Goal: Transaction & Acquisition: Purchase product/service

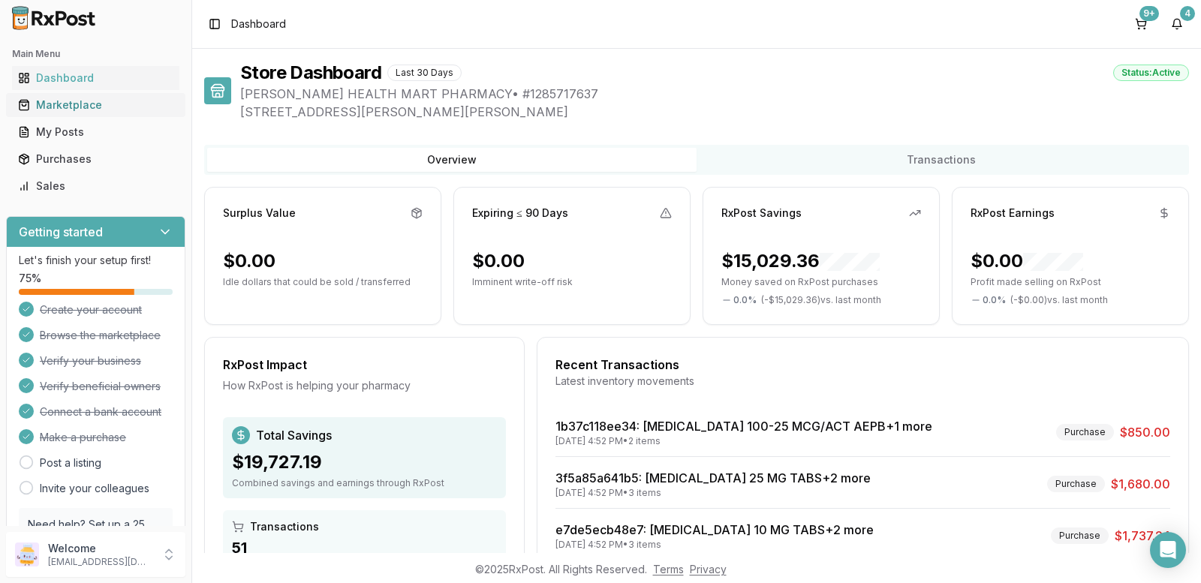
click at [62, 104] on div "Marketplace" at bounding box center [95, 105] width 155 height 15
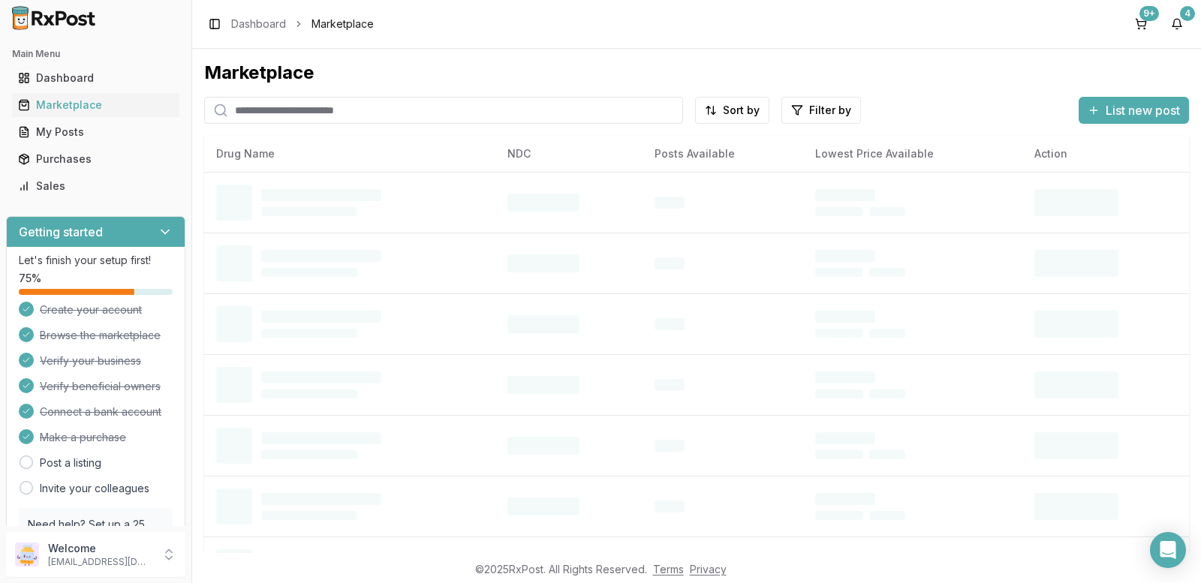
click at [301, 113] on input "search" at bounding box center [443, 110] width 479 height 27
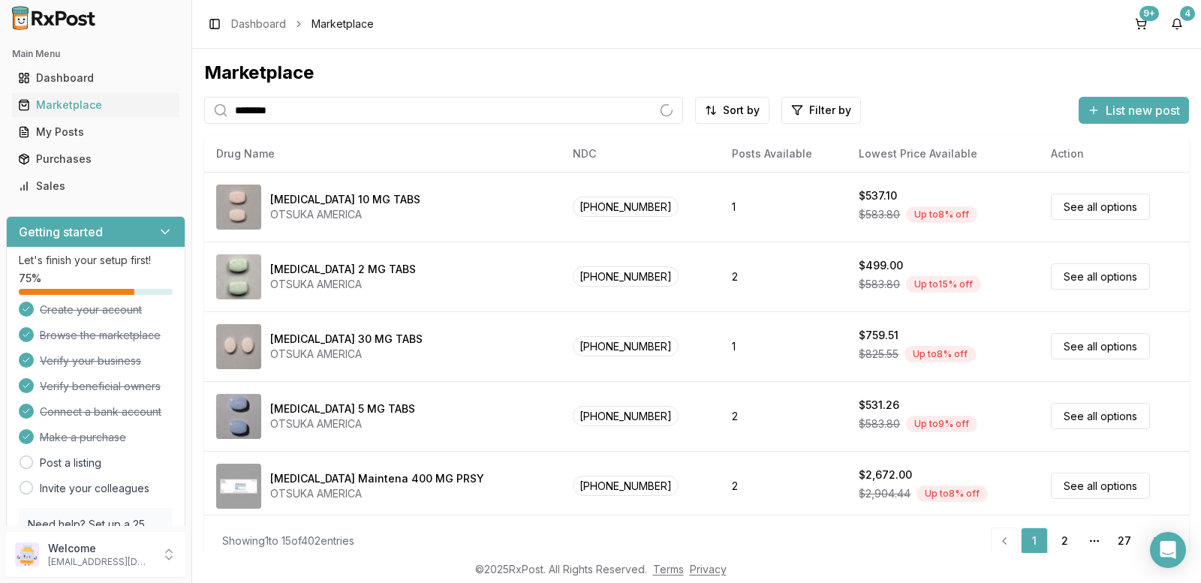
type input "********"
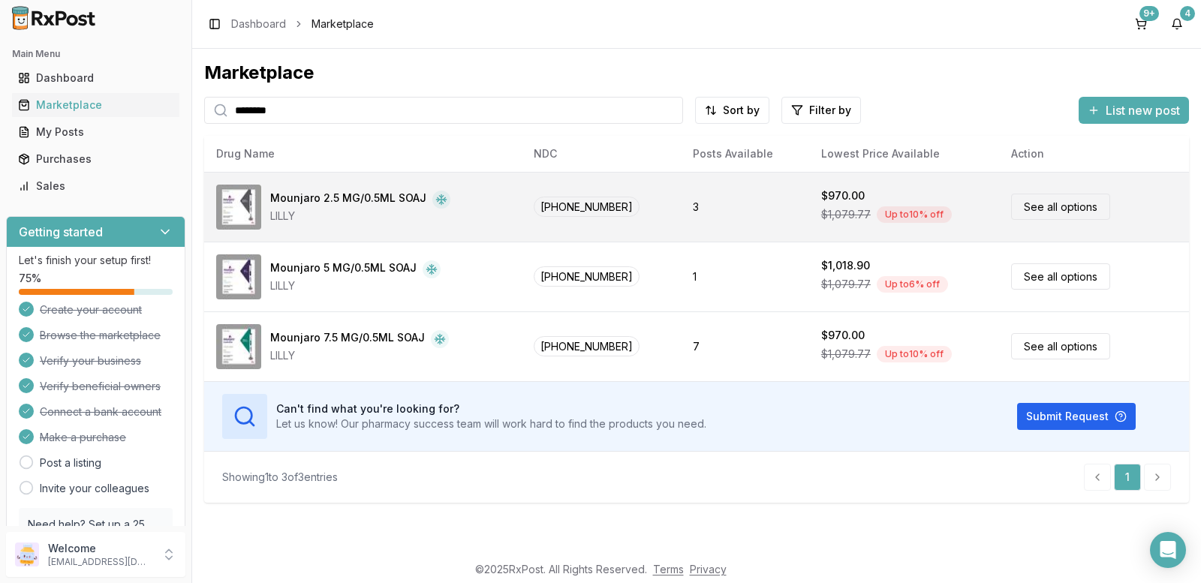
click at [1071, 205] on link "See all options" at bounding box center [1060, 207] width 99 height 26
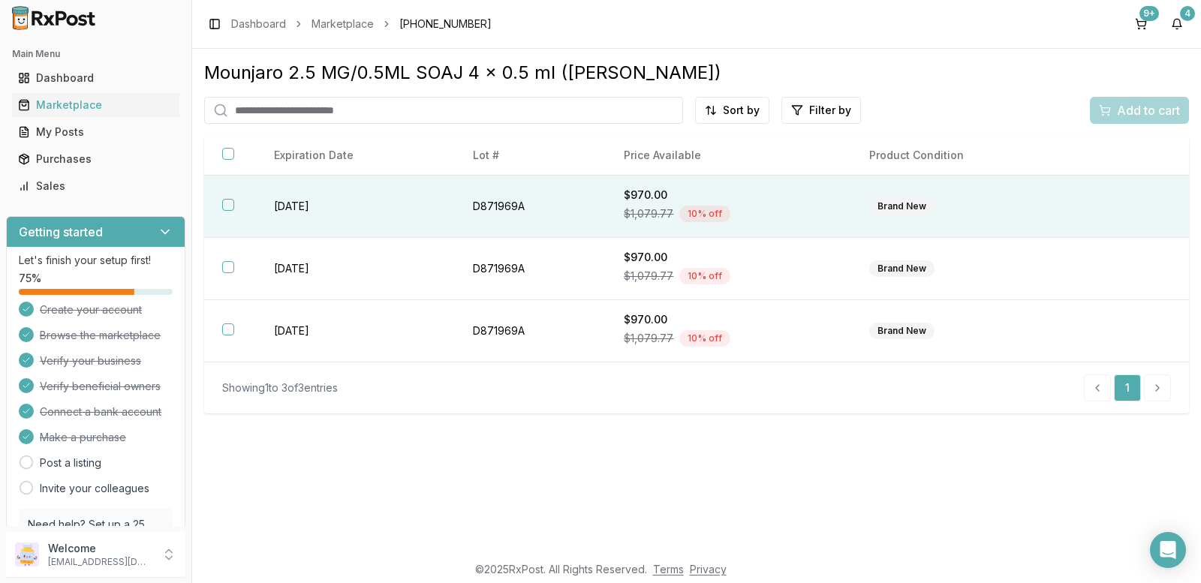
click at [224, 204] on button "button" at bounding box center [228, 205] width 12 height 12
click at [1117, 106] on span "Add to cart" at bounding box center [1148, 110] width 63 height 18
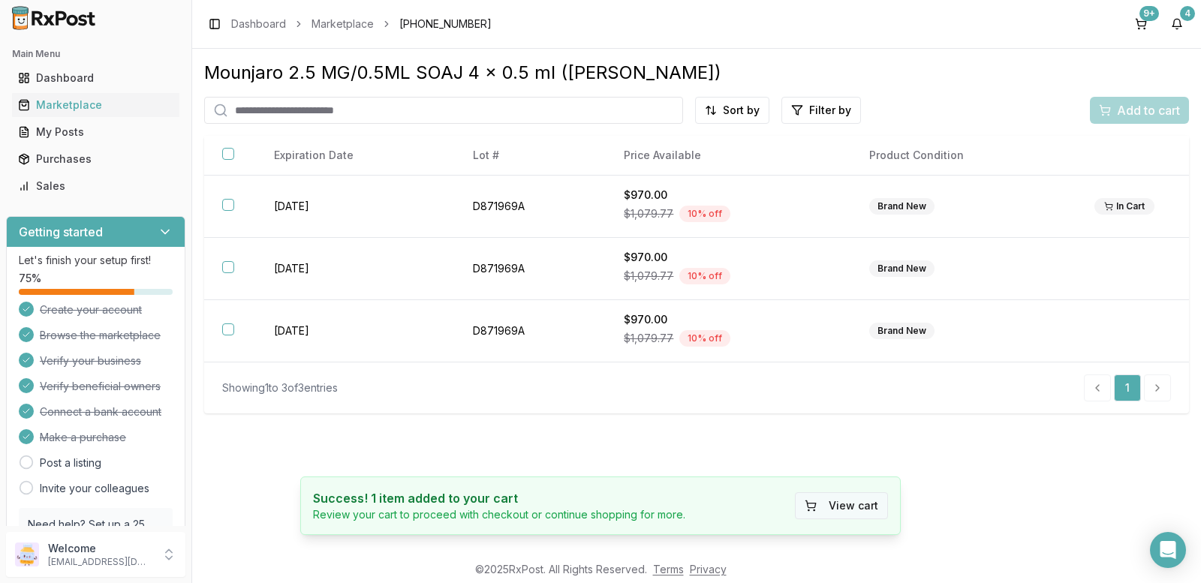
click at [844, 502] on button "View cart" at bounding box center [841, 506] width 93 height 27
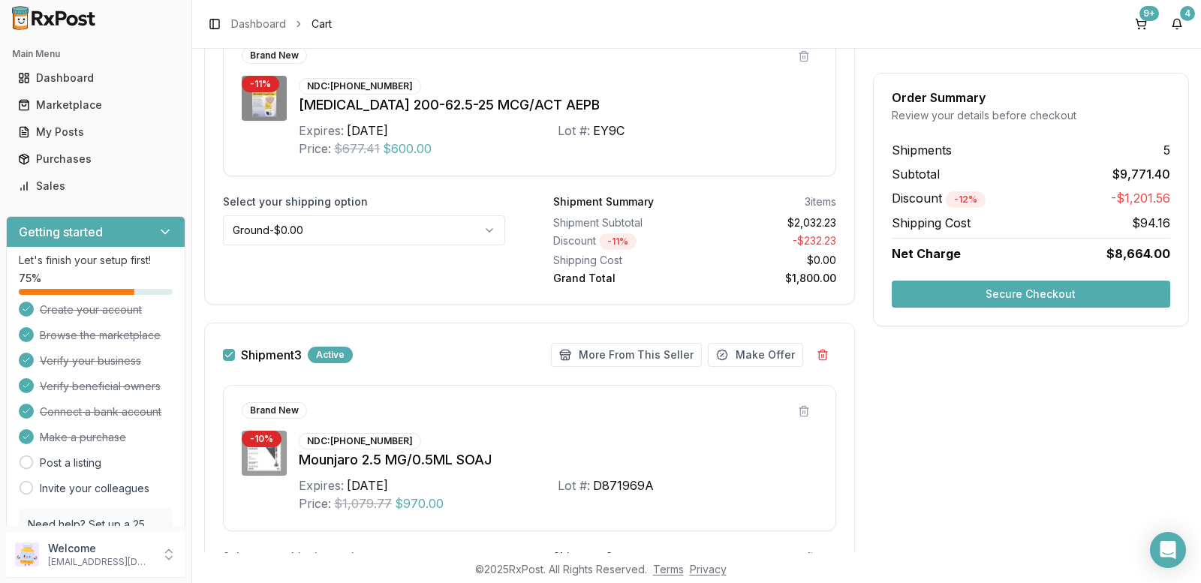
scroll to position [1577, 0]
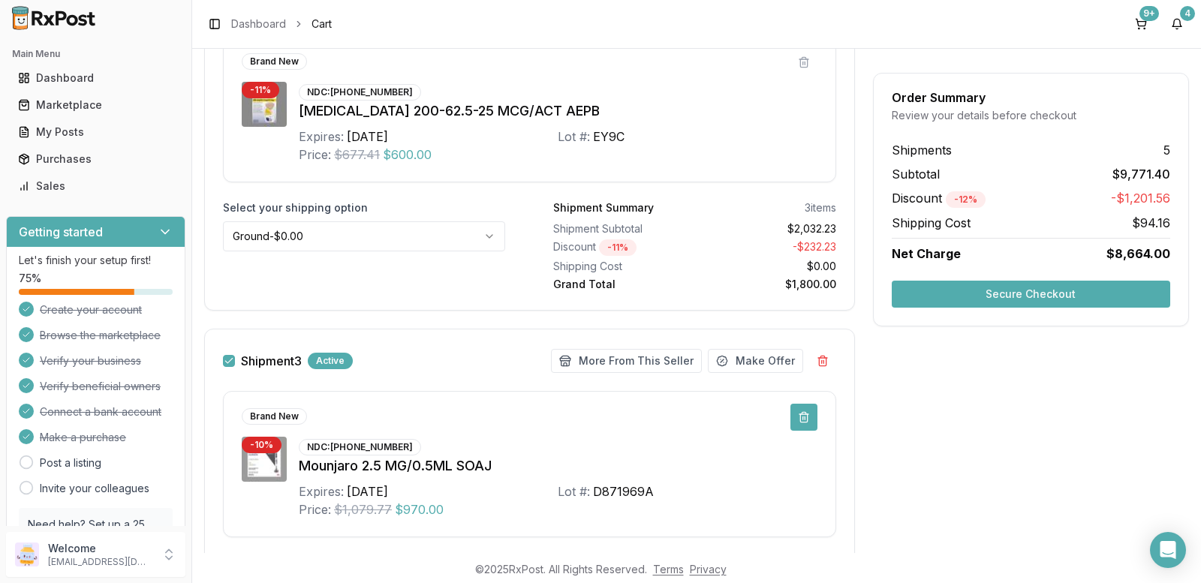
click at [803, 416] on button at bounding box center [804, 417] width 27 height 27
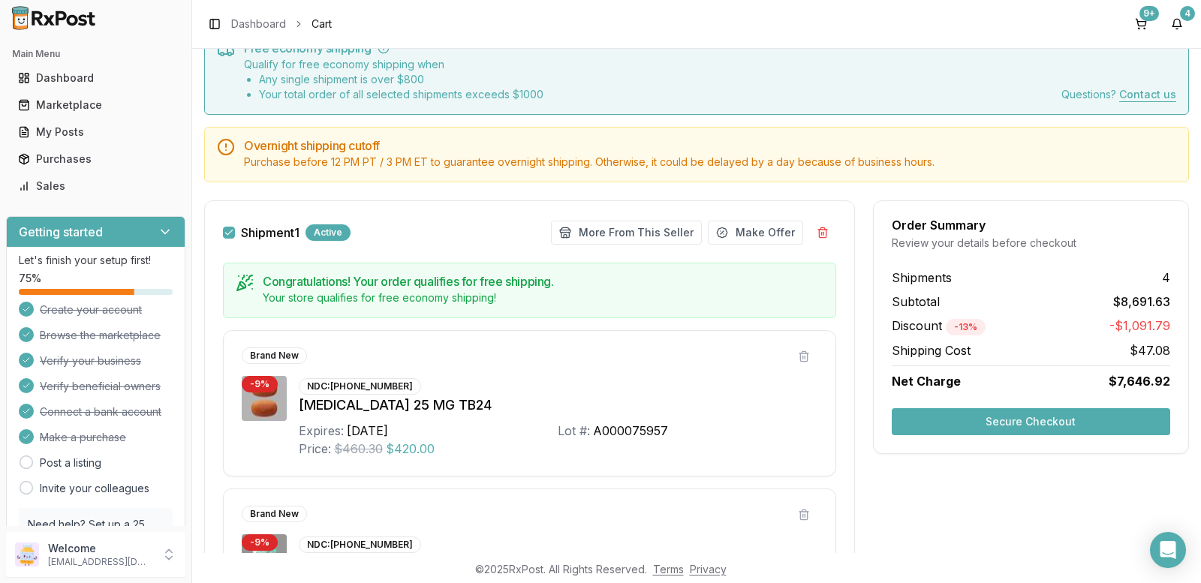
scroll to position [0, 0]
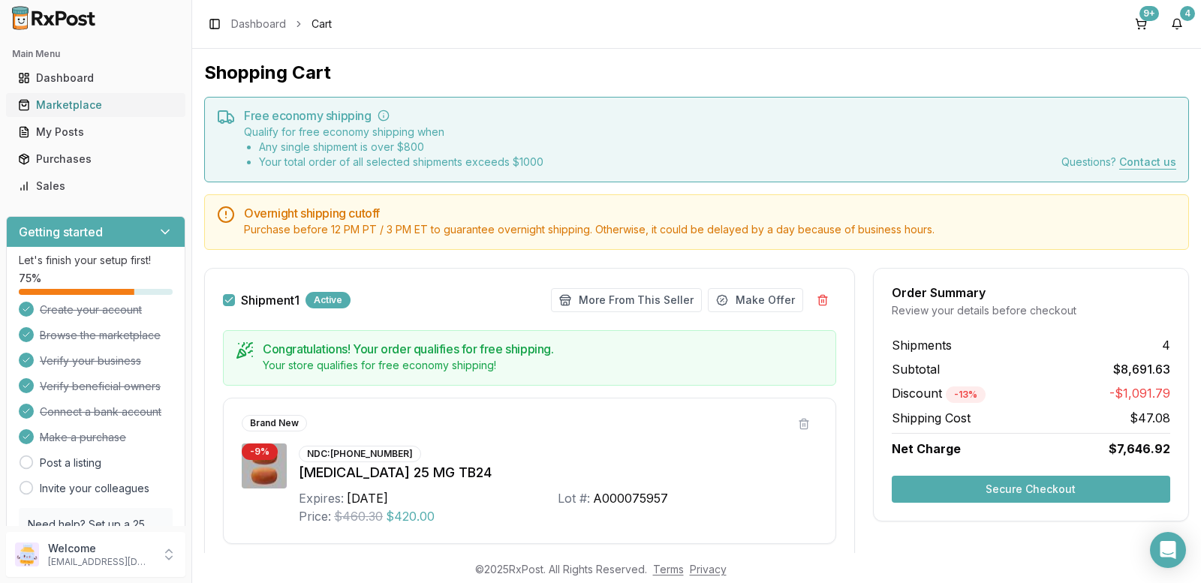
click at [78, 107] on div "Marketplace" at bounding box center [95, 105] width 155 height 15
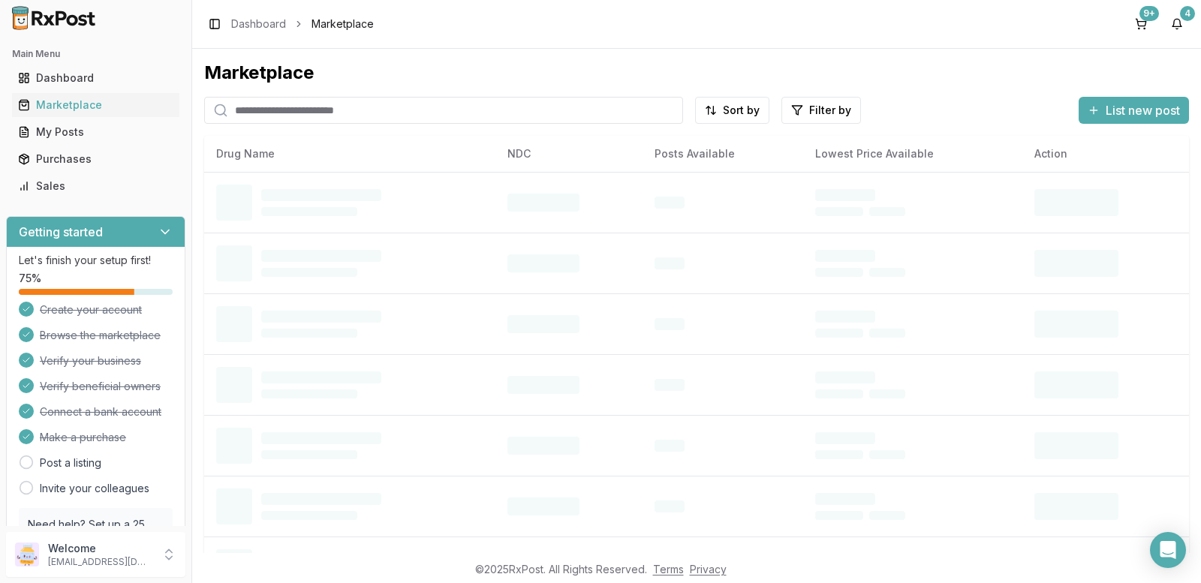
click at [330, 109] on input "search" at bounding box center [443, 110] width 479 height 27
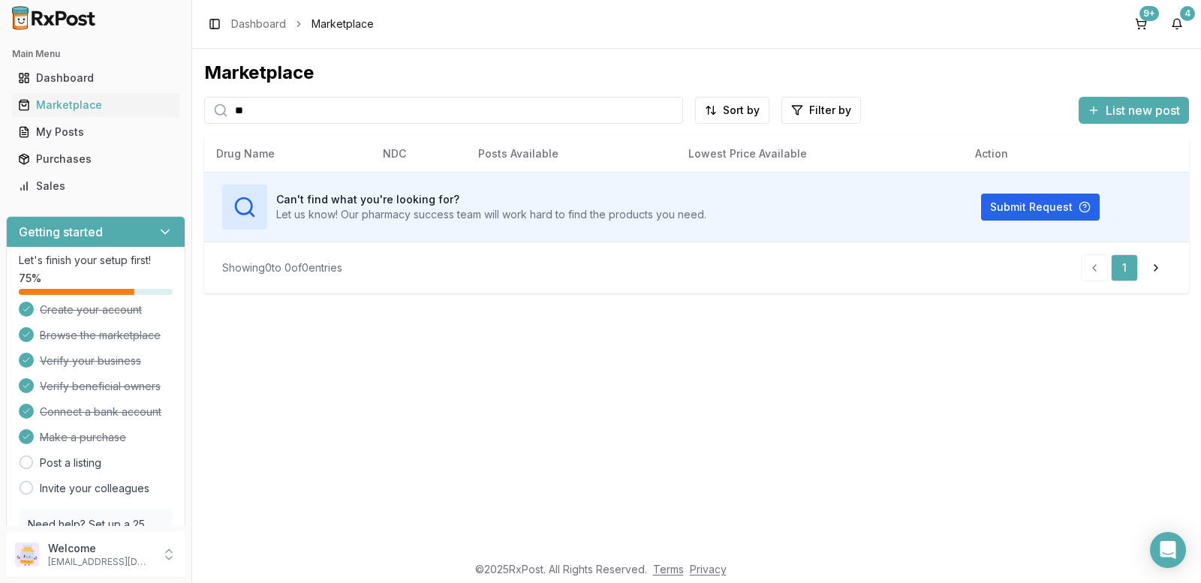
type input "*"
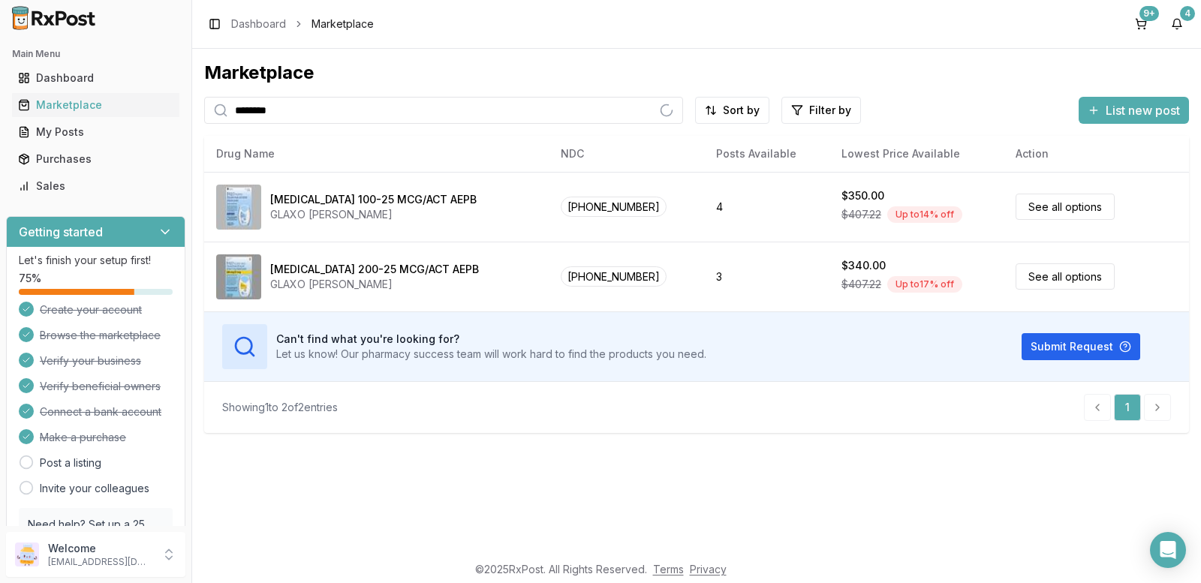
type input "********"
